Goal: Information Seeking & Learning: Learn about a topic

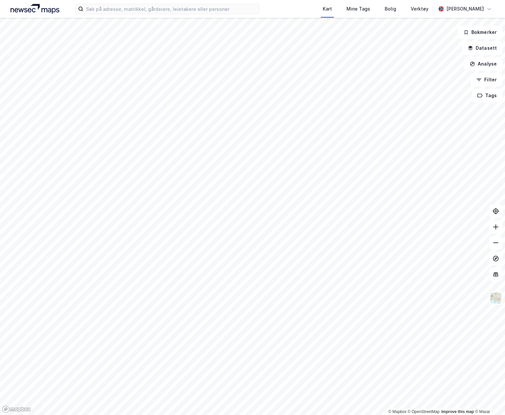
click at [118, 14] on label at bounding box center [167, 9] width 185 height 11
click at [118, 14] on input at bounding box center [171, 9] width 176 height 10
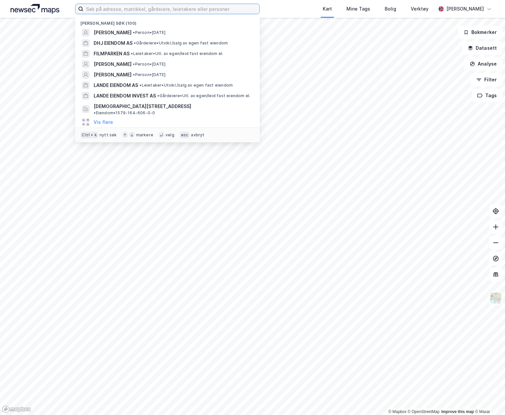
click at [118, 10] on input at bounding box center [171, 9] width 176 height 10
click at [175, 8] on input at bounding box center [171, 9] width 176 height 10
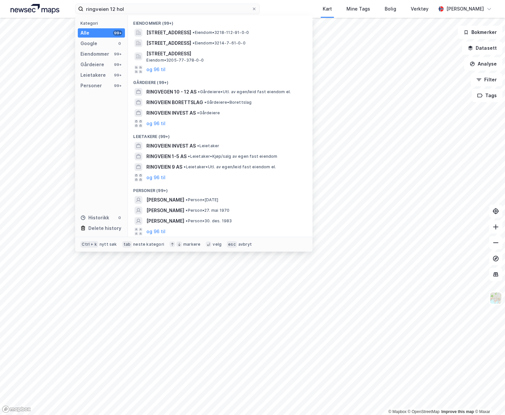
click at [133, 2] on div "ringveien 12 hol Kategori Alle 99+ Google 0 Eiendommer 99+ Gårdeiere 99+ Leieta…" at bounding box center [252, 9] width 505 height 18
click at [133, 8] on input "ringveien 12 hol" at bounding box center [167, 9] width 168 height 10
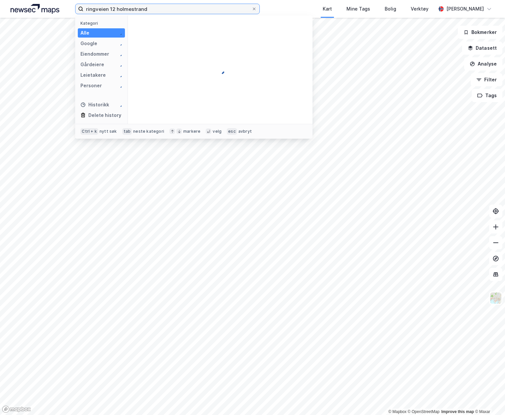
type input "ringveien 12 holmestrand"
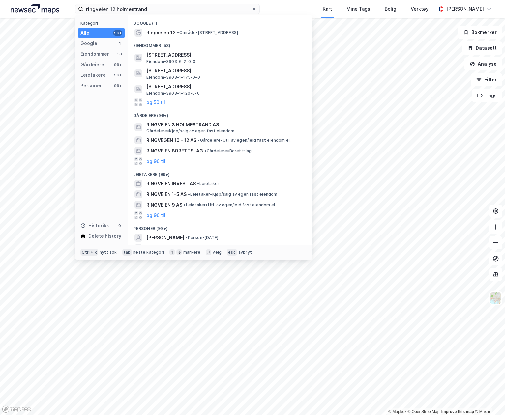
click at [237, 30] on span "• Område • [STREET_ADDRESS]" at bounding box center [207, 32] width 61 height 5
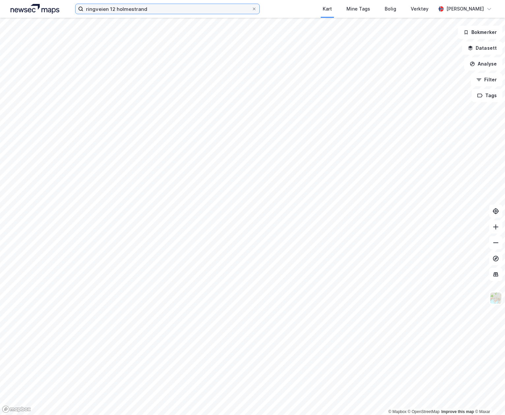
click at [149, 11] on input "ringveien 12 holmestrand" at bounding box center [167, 9] width 168 height 10
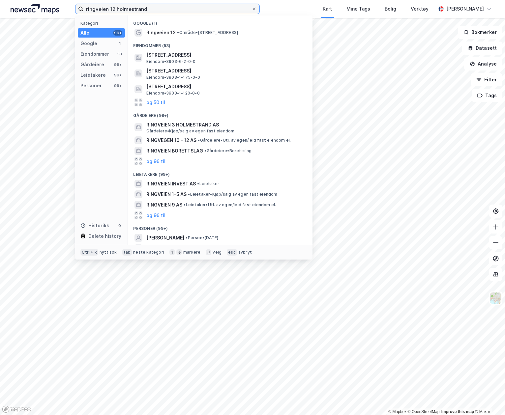
click at [186, 8] on input "ringveien 12 holmestrand" at bounding box center [167, 9] width 168 height 10
click at [275, 2] on div "ringveien 12 holmestrand Kategori Alle 99+ Google 1 Eiendommer 53 Gårdeiere 99+…" at bounding box center [252, 9] width 505 height 18
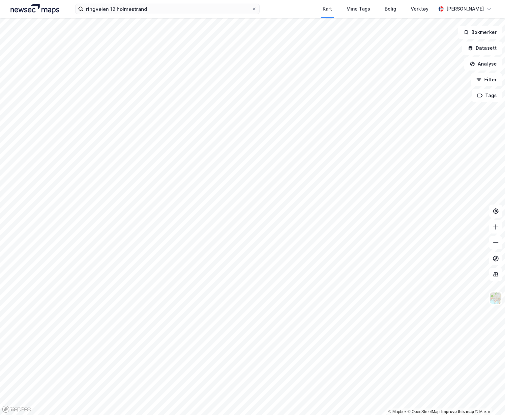
click at [153, 14] on div "ringveien 12 holmestrand Kart Mine Tags Bolig Verktøy [PERSON_NAME]" at bounding box center [252, 9] width 505 height 18
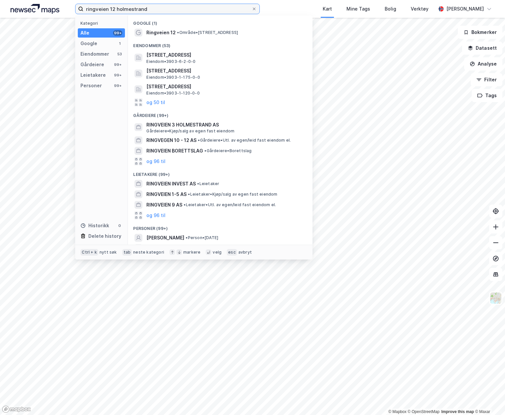
click at [153, 11] on input "ringveien 12 holmestrand" at bounding box center [167, 9] width 168 height 10
click at [168, 31] on span "Ringveien 12" at bounding box center [160, 33] width 29 height 8
